Goal: Task Accomplishment & Management: Complete application form

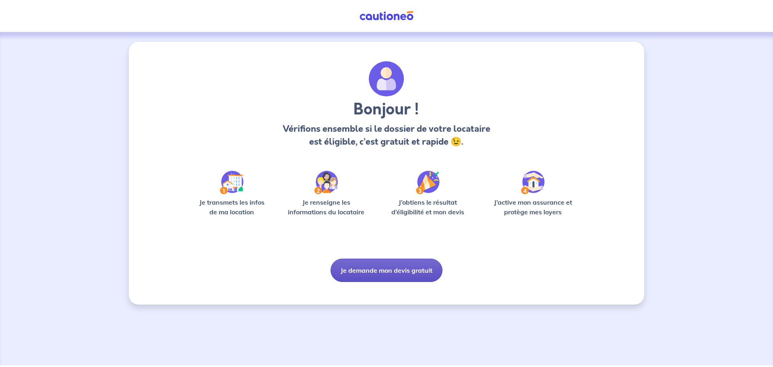
click at [395, 268] on button "Je demande mon devis gratuit" at bounding box center [386, 269] width 112 height 23
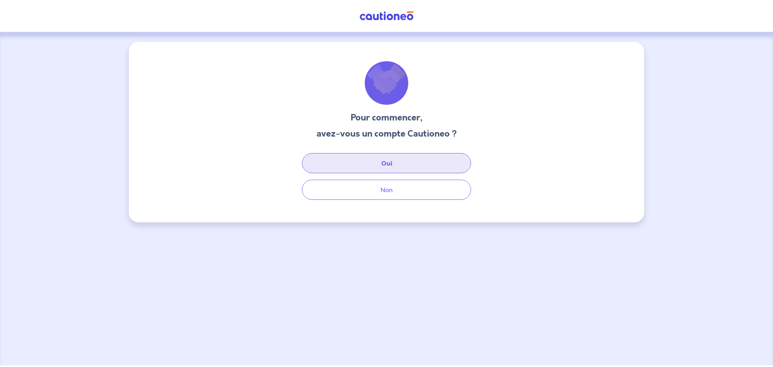
click at [390, 165] on button "Oui" at bounding box center [386, 163] width 169 height 20
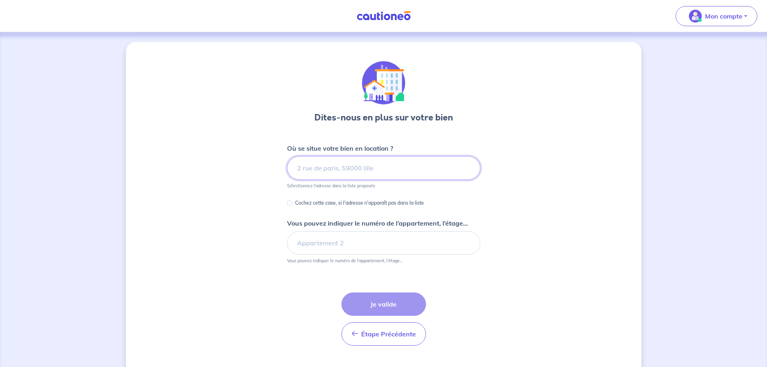
click at [379, 168] on input at bounding box center [383, 167] width 193 height 23
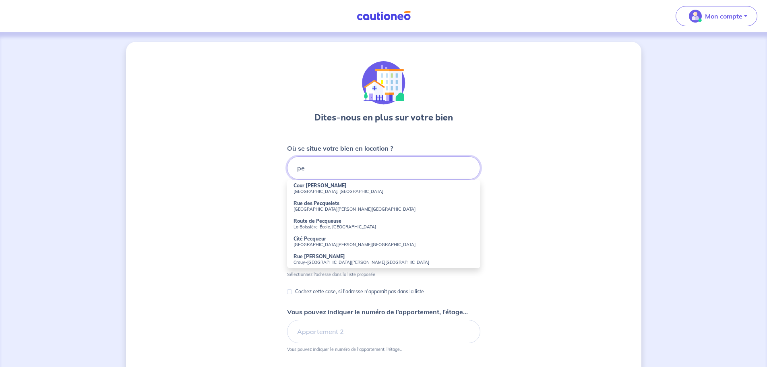
type input "p"
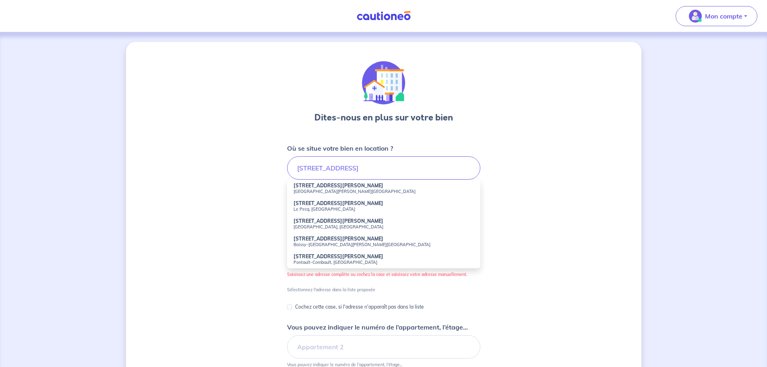
click at [343, 206] on strong "16 Avenue Charles de Gaulle" at bounding box center [338, 203] width 90 height 6
type input "[STREET_ADDRESS][PERSON_NAME]"
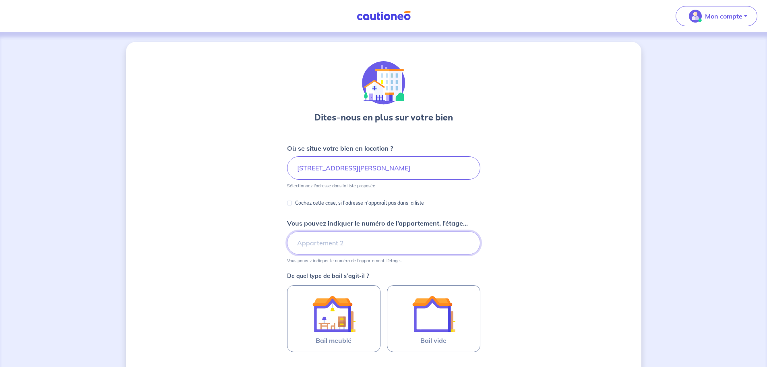
click at [344, 242] on input "Vous pouvez indiquer le numéro de l’appartement, l’étage..." at bounding box center [383, 242] width 193 height 23
type input "4"
click at [243, 301] on div "Dites-nous en plus sur votre bien Où se situe votre bien en location ? 16 Avenu…" at bounding box center [383, 253] width 515 height 422
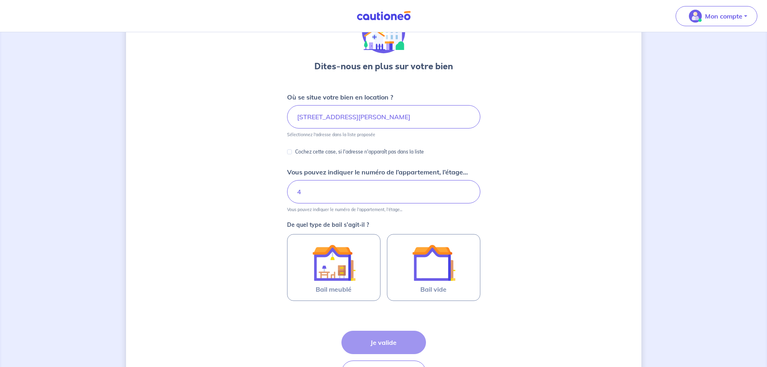
scroll to position [81, 0]
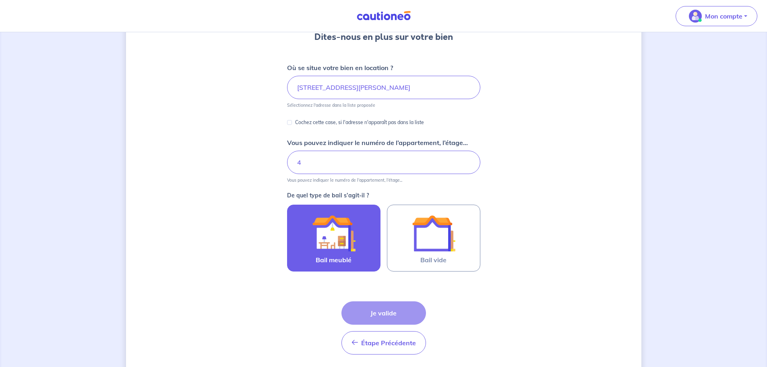
click at [341, 242] on img at bounding box center [333, 232] width 43 height 43
click at [0, 0] on input "Bail meublé" at bounding box center [0, 0] width 0 height 0
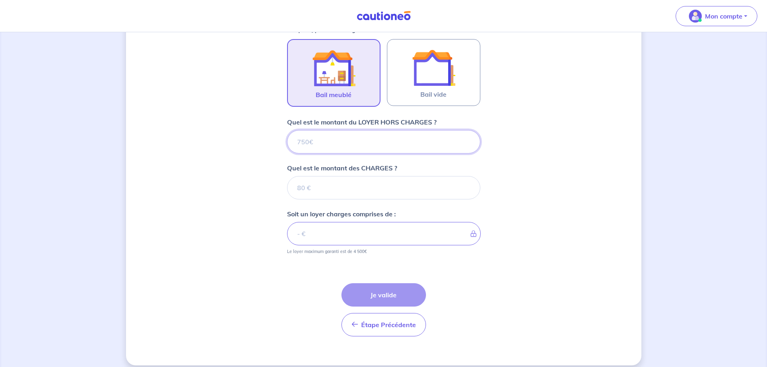
scroll to position [254, 0]
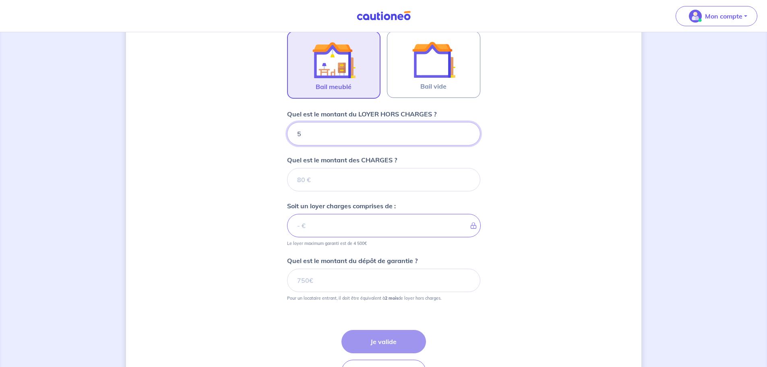
type input "59"
type input "595"
click at [346, 175] on input "Quel est le montant des CHARGES ?" at bounding box center [383, 179] width 193 height 23
type input "90"
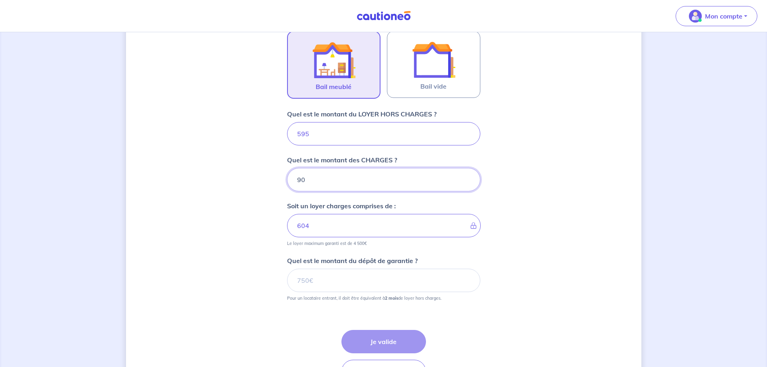
type input "685"
type input "9"
type input "595"
click at [313, 136] on input "595" at bounding box center [383, 133] width 193 height 23
type input "5"
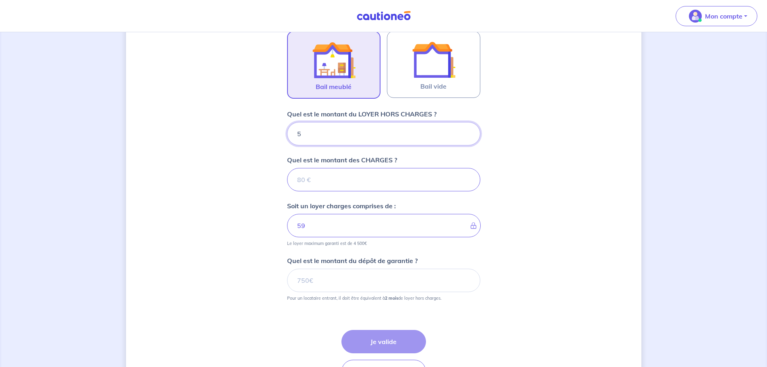
type input "5"
type input "525"
click at [319, 179] on input "Quel est le montant des CHARGES ?" at bounding box center [383, 179] width 193 height 23
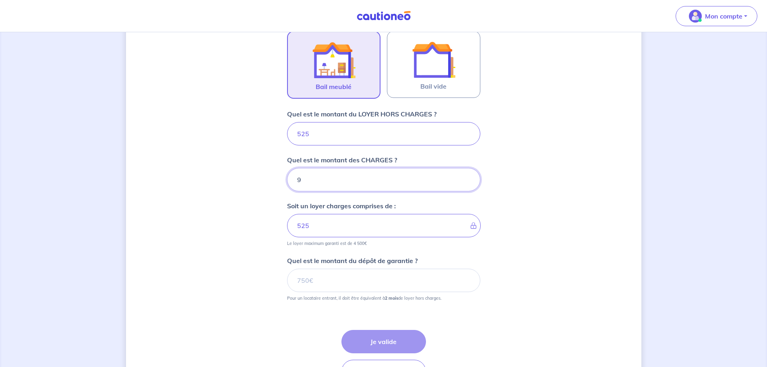
type input "95"
type input "620"
type input "95"
click at [326, 280] on input "Quel est le montant du dépôt de garantie ?" at bounding box center [383, 279] width 193 height 23
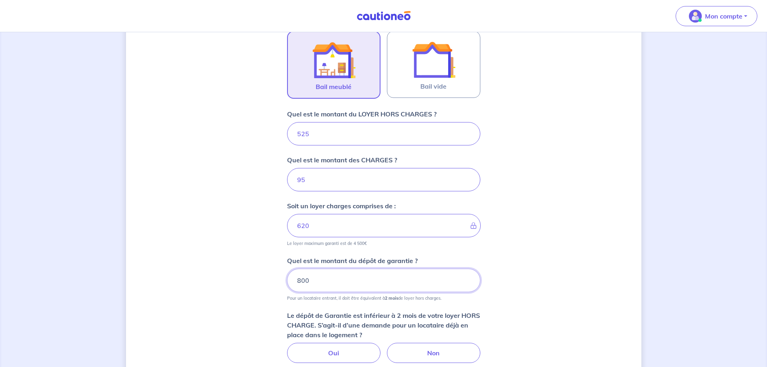
scroll to position [371, 0]
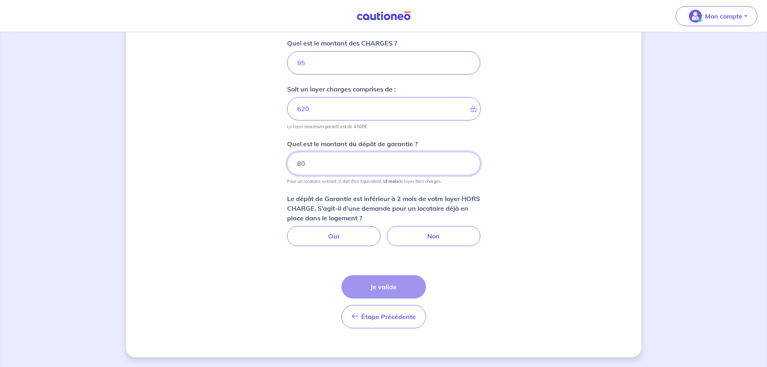
type input "8"
type input "900"
click at [420, 235] on label "Non" at bounding box center [433, 236] width 93 height 20
click at [386, 231] on input "Non" at bounding box center [383, 228] width 5 height 5
radio input "true"
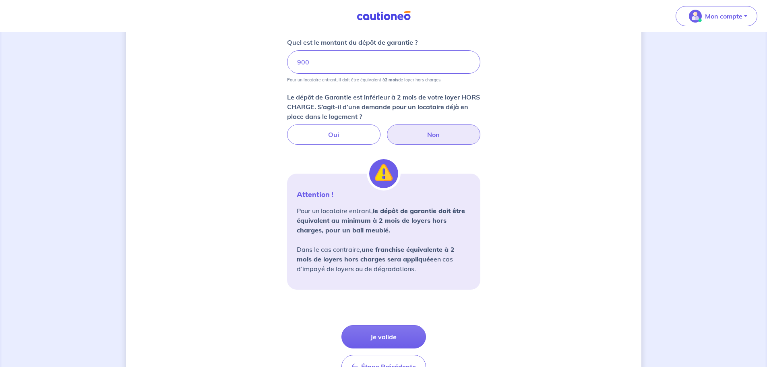
scroll to position [522, 0]
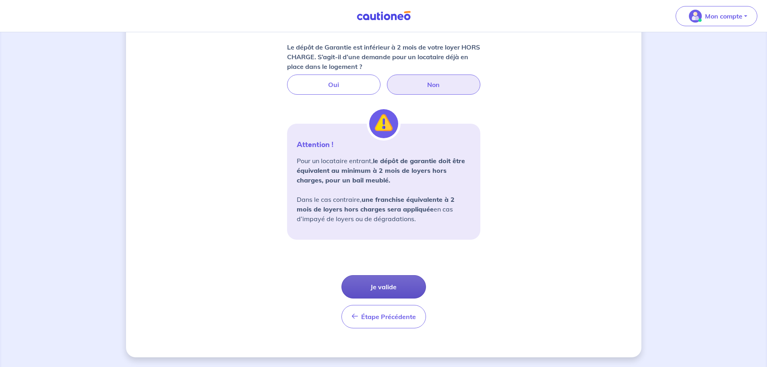
click at [377, 285] on button "Je valide" at bounding box center [383, 286] width 85 height 23
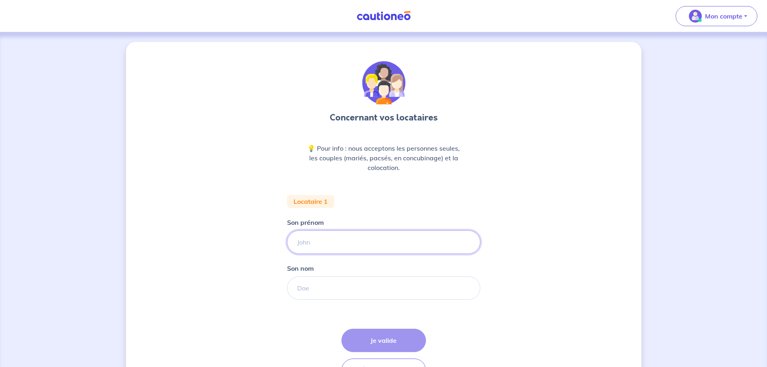
click at [344, 247] on input "Son prénom" at bounding box center [383, 241] width 193 height 23
click at [217, 247] on div "Concernant vos locataires 💡 Pour info : nous acceptons les personnes seules, le…" at bounding box center [383, 226] width 515 height 369
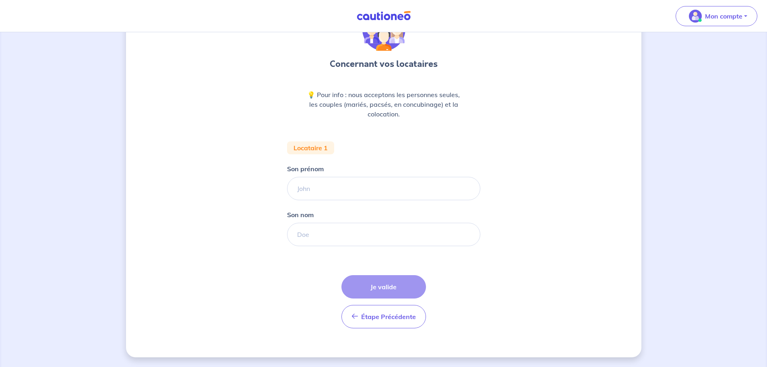
click at [388, 284] on div "Étape Précédente Précédent Je valide Je valide" at bounding box center [383, 301] width 85 height 53
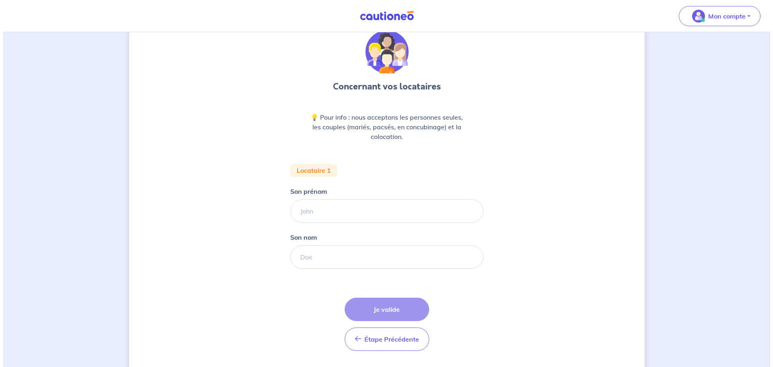
scroll to position [0, 0]
